Goal: Task Accomplishment & Management: Use online tool/utility

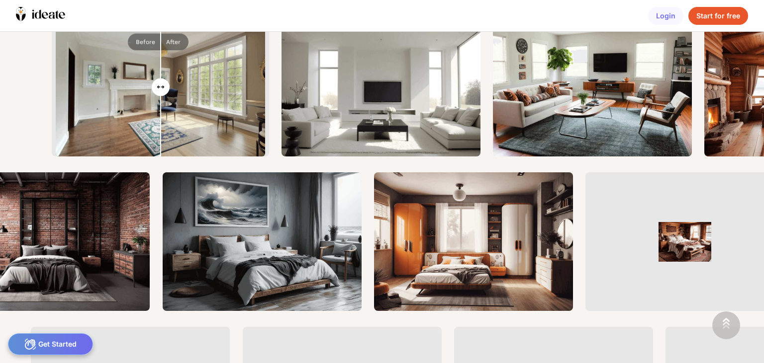
click at [729, 14] on div "Start for free" at bounding box center [718, 16] width 60 height 18
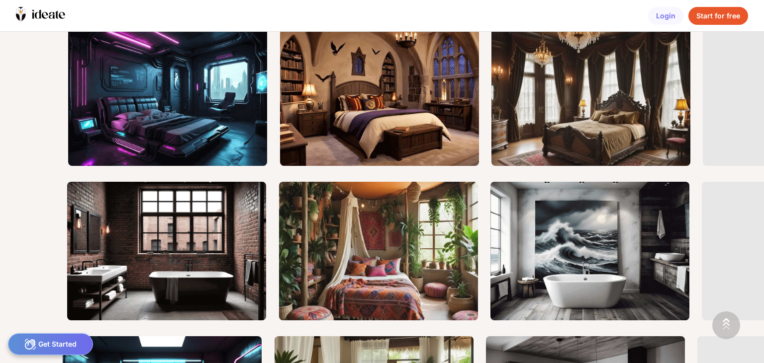
click at [46, 347] on div "Get Started" at bounding box center [50, 345] width 85 height 22
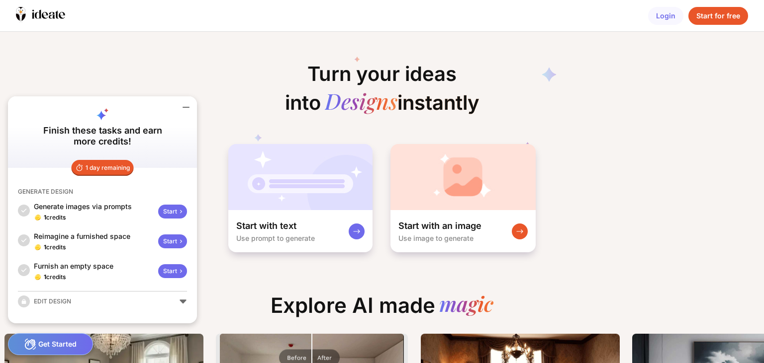
click at [381, 40] on div "Turn your ideas into Designs instantly" at bounding box center [382, 79] width 194 height 95
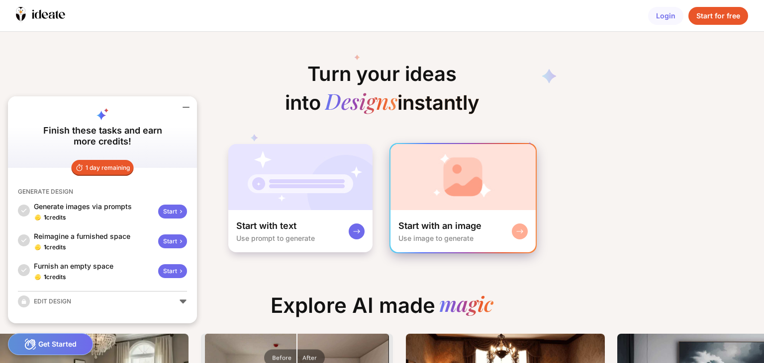
click at [422, 187] on img at bounding box center [462, 177] width 145 height 66
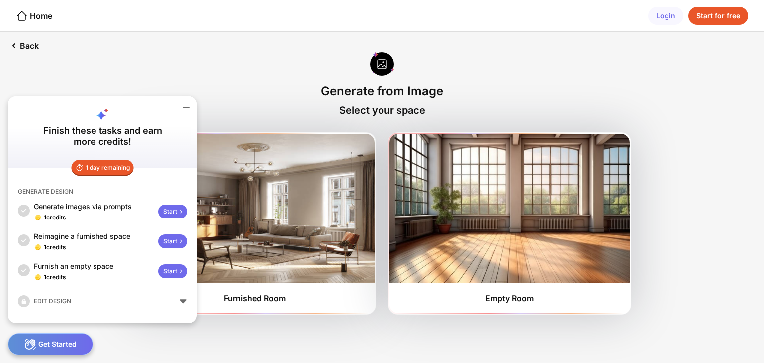
click at [185, 107] on icon at bounding box center [186, 107] width 6 height 0
